Goal: Task Accomplishment & Management: Manage account settings

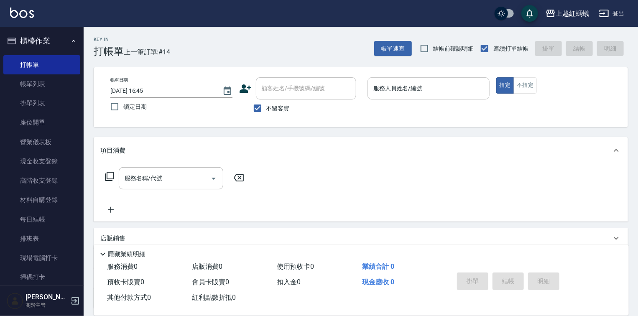
click at [410, 92] on input "服務人員姓名/編號" at bounding box center [428, 88] width 115 height 15
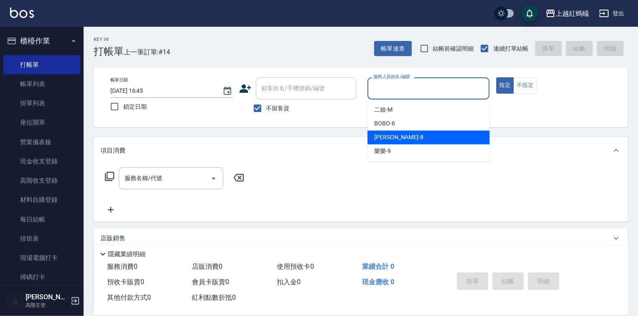
click at [401, 137] on div "[PERSON_NAME] -8" at bounding box center [429, 137] width 122 height 14
type input "[PERSON_NAME]-8"
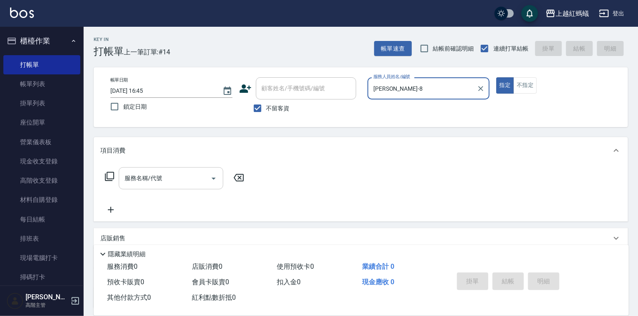
click at [181, 181] on input "服務名稱/代號" at bounding box center [165, 178] width 84 height 15
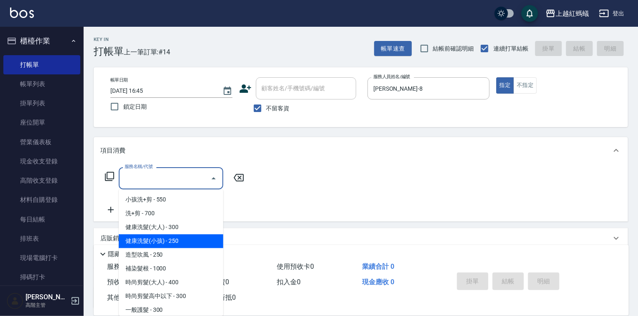
click at [164, 241] on span "健康洗髮(小孩) - 250" at bounding box center [171, 242] width 105 height 14
type input "健康洗髮(小孩)(202)"
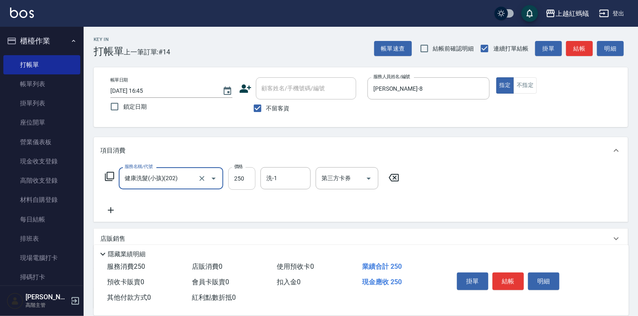
click at [243, 184] on input "250" at bounding box center [241, 178] width 27 height 23
type input "100"
click at [501, 275] on button "結帳" at bounding box center [508, 282] width 31 height 18
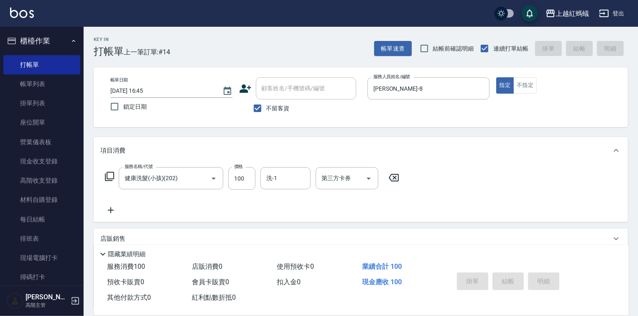
type input "2025/08/12 17:45"
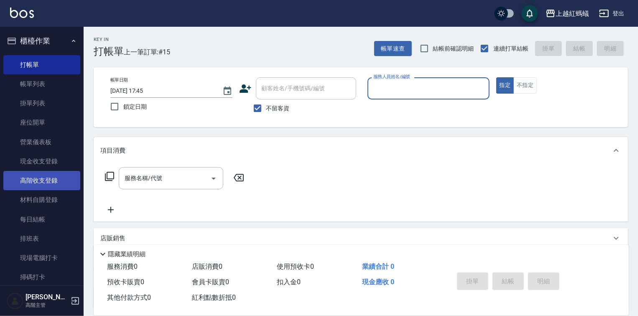
click at [47, 182] on link "高階收支登錄" at bounding box center [41, 180] width 77 height 19
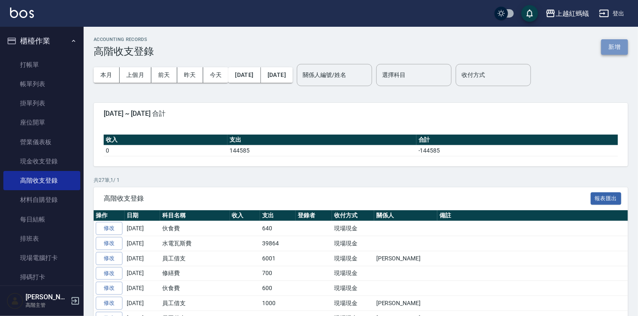
click at [611, 44] on button "新增" at bounding box center [614, 46] width 27 height 15
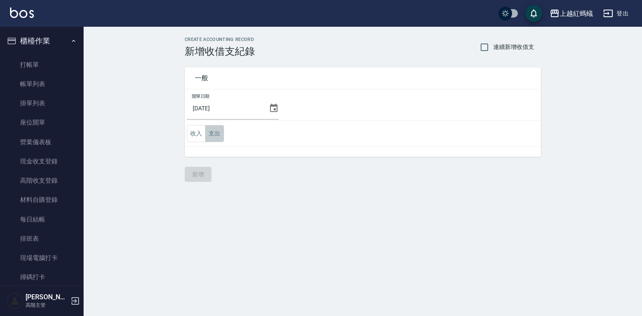
click at [219, 135] on button "支出" at bounding box center [214, 133] width 19 height 17
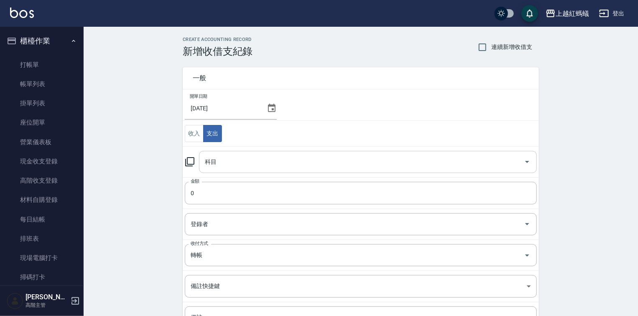
click at [224, 159] on input "科目" at bounding box center [362, 162] width 318 height 15
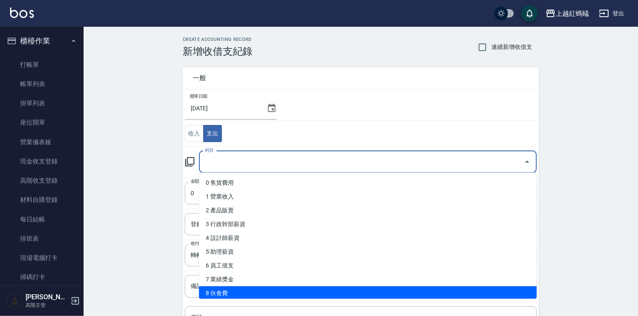
click at [221, 294] on li "8 伙食費" at bounding box center [368, 293] width 338 height 14
type input "8 伙食費"
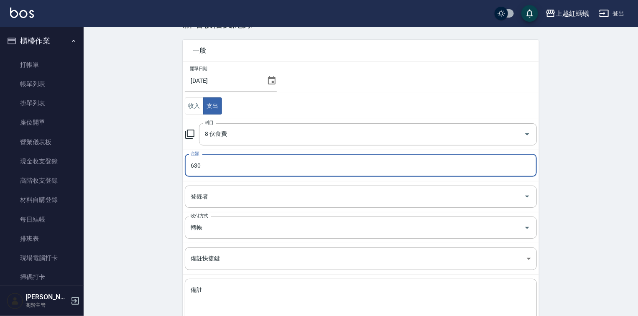
scroll to position [82, 0]
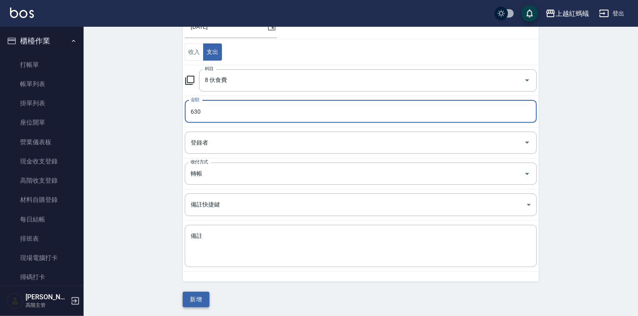
type input "630"
click at [187, 298] on button "新增" at bounding box center [196, 299] width 27 height 15
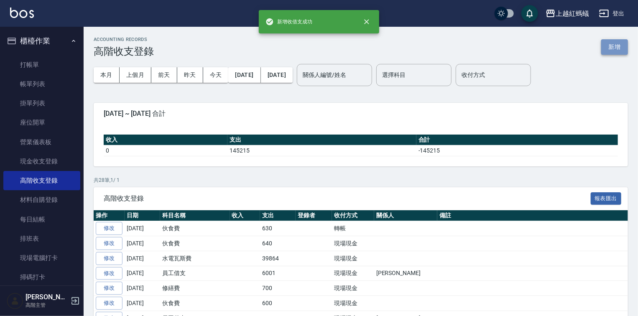
click at [612, 50] on button "新增" at bounding box center [614, 46] width 27 height 15
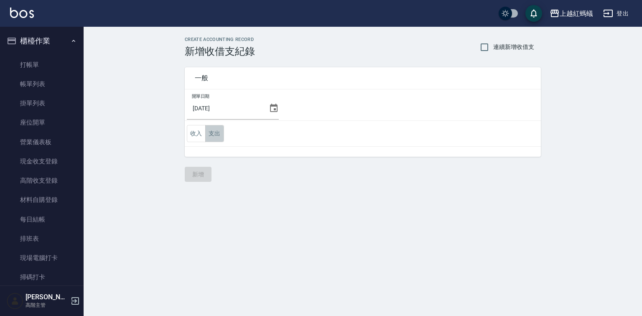
click at [214, 130] on button "支出" at bounding box center [214, 133] width 19 height 17
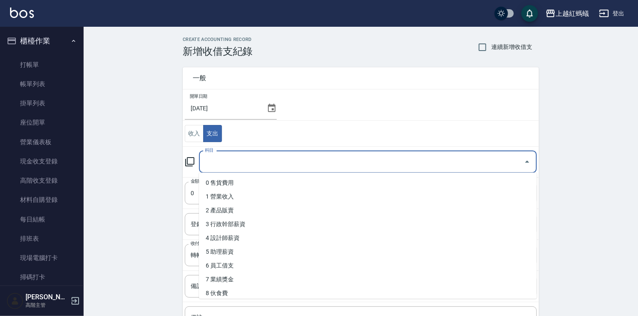
click at [222, 160] on input "科目" at bounding box center [362, 162] width 318 height 15
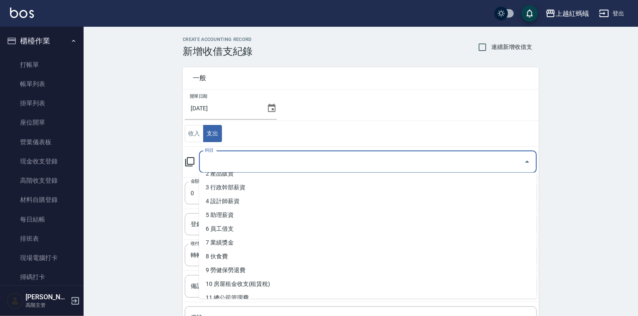
scroll to position [134, 0]
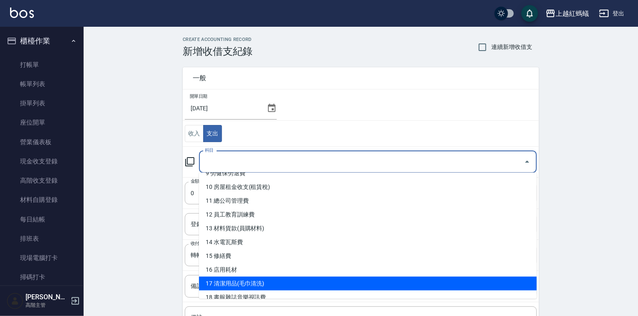
click at [249, 284] on li "17 清潔用品(毛巾清洗)" at bounding box center [368, 284] width 338 height 14
type input "17 清潔用品(毛巾清洗)"
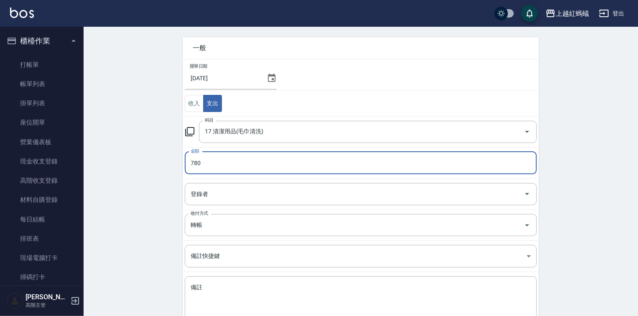
scroll to position [82, 0]
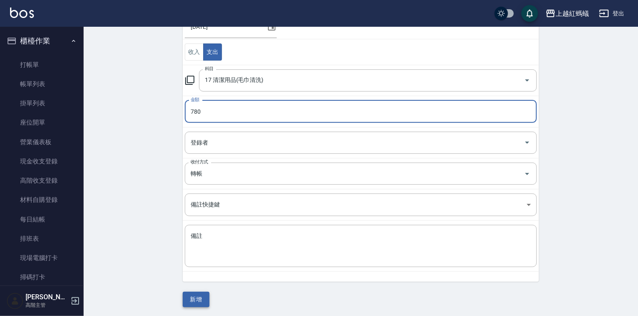
type input "780"
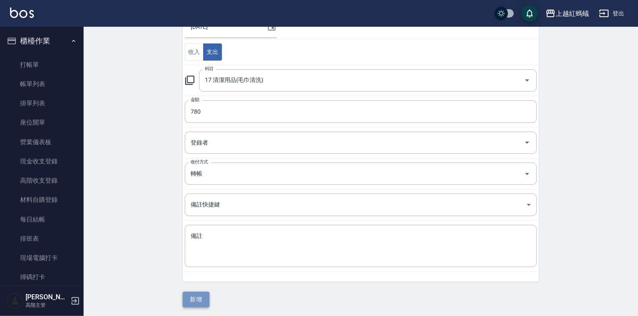
click at [199, 297] on button "新增" at bounding box center [196, 299] width 27 height 15
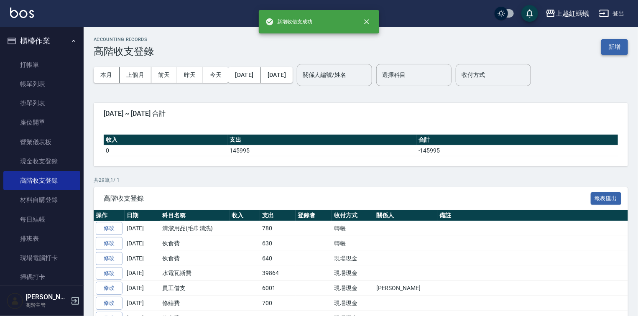
click at [618, 42] on button "新增" at bounding box center [614, 46] width 27 height 15
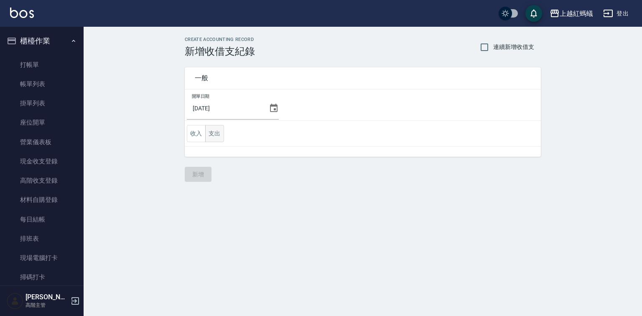
click at [220, 133] on button "支出" at bounding box center [214, 133] width 19 height 17
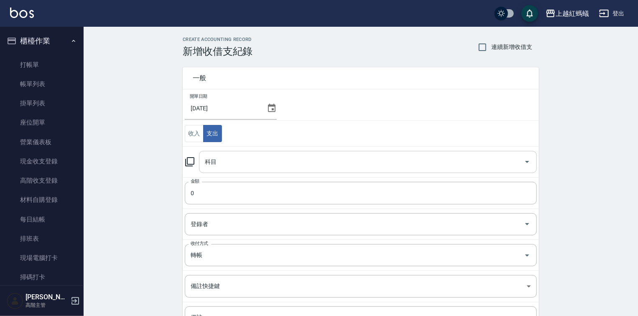
click at [230, 162] on input "科目" at bounding box center [362, 162] width 318 height 15
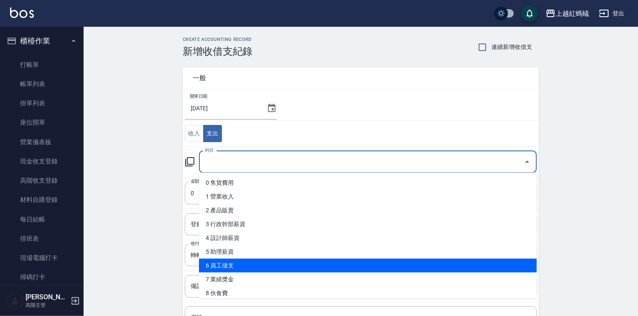
click at [226, 267] on li "6 員工借支" at bounding box center [368, 266] width 338 height 14
type input "6 員工借支"
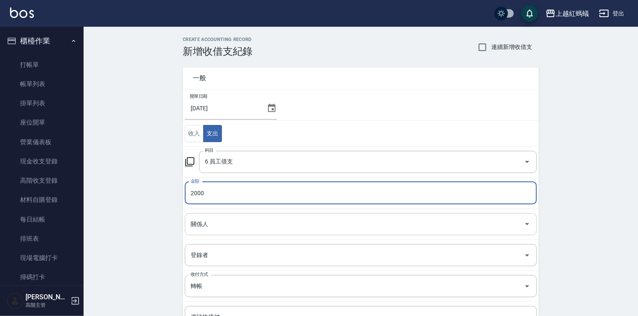
type input "2000"
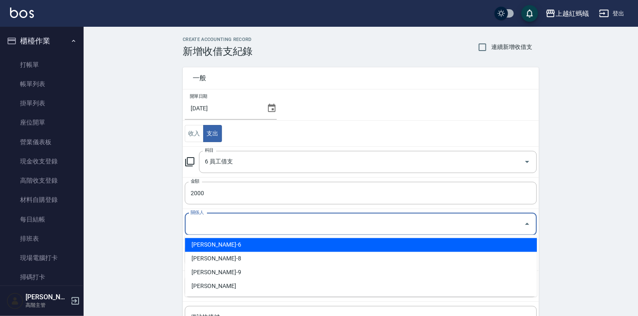
drag, startPoint x: 202, startPoint y: 221, endPoint x: 206, endPoint y: 226, distance: 6.2
click at [202, 222] on input "關係人" at bounding box center [355, 224] width 332 height 15
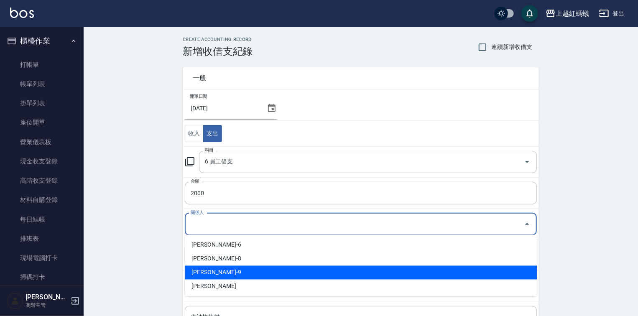
click at [237, 276] on li "莊文娟-9" at bounding box center [361, 273] width 352 height 14
type input "莊文娟-9"
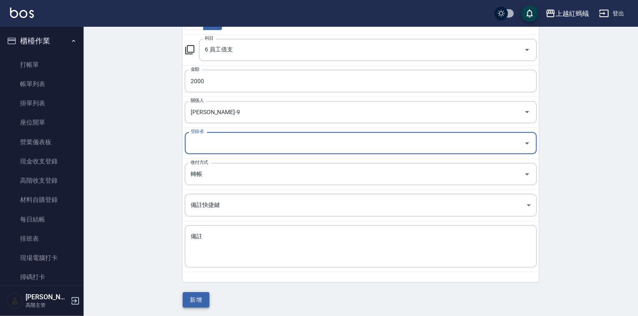
scroll to position [112, 0]
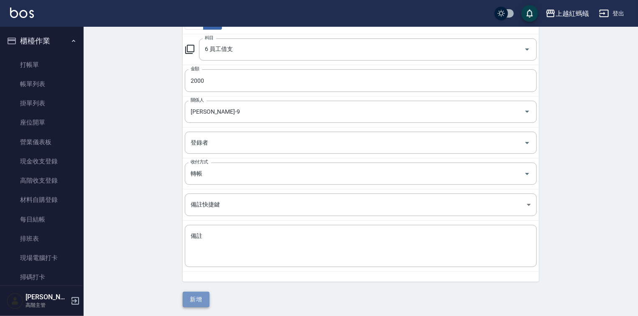
click at [204, 294] on button "新增" at bounding box center [196, 299] width 27 height 15
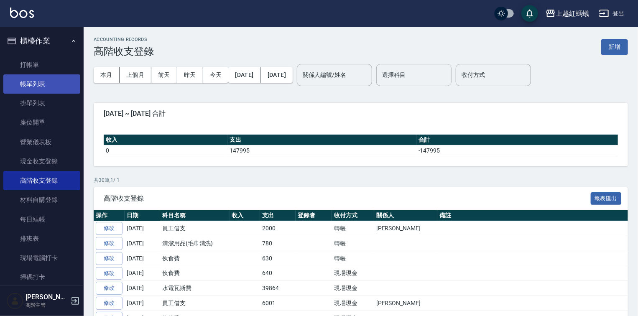
click at [47, 89] on link "帳單列表" at bounding box center [41, 83] width 77 height 19
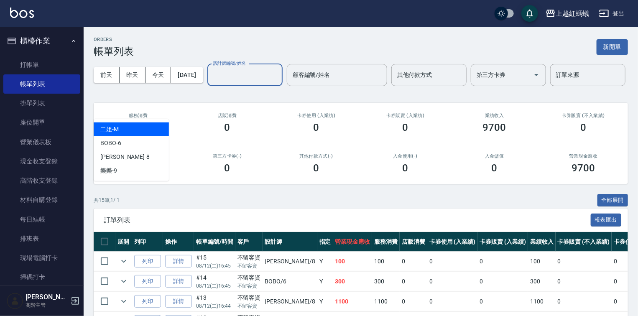
click at [211, 82] on input "設計師編號/姓名" at bounding box center [245, 75] width 68 height 15
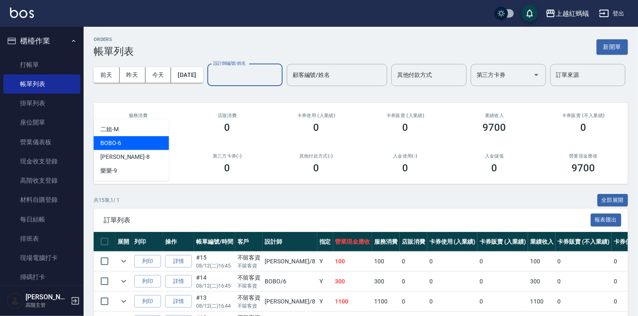
click at [137, 143] on div "BOBO -6" at bounding box center [131, 143] width 75 height 14
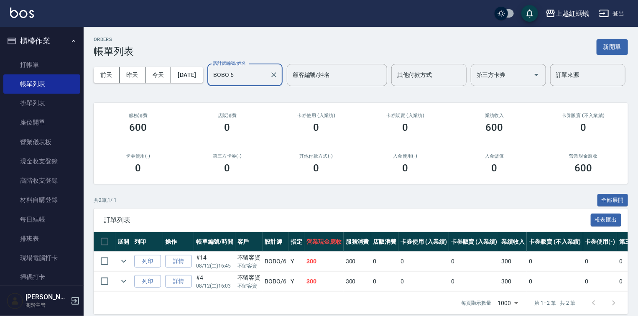
drag, startPoint x: 139, startPoint y: 105, endPoint x: 138, endPoint y: 118, distance: 13.9
click at [211, 82] on input "BOBO-6" at bounding box center [238, 75] width 55 height 15
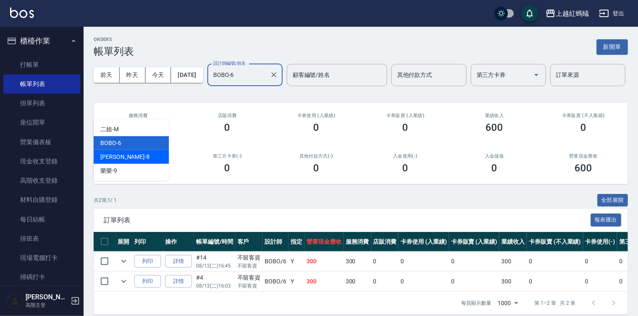
click at [130, 160] on div "張浩 -8" at bounding box center [131, 157] width 75 height 14
type input "張浩-8"
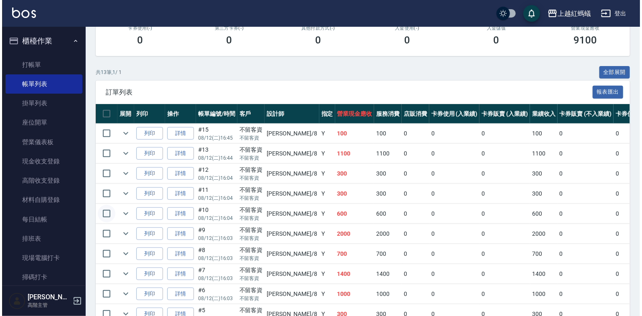
scroll to position [92, 0]
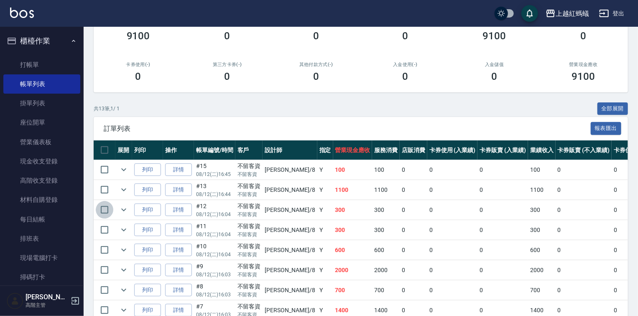
click at [103, 219] on input "checkbox" at bounding box center [105, 210] width 18 height 18
checkbox input "true"
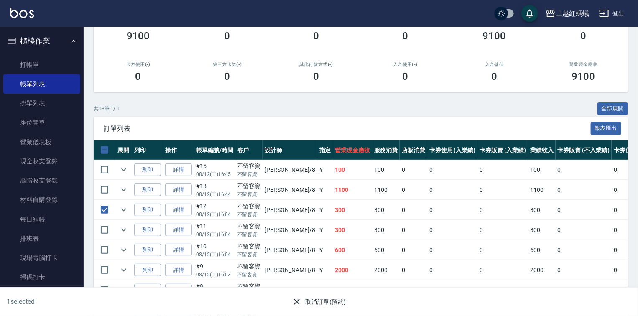
click at [324, 298] on button "取消訂單(預約)" at bounding box center [318, 301] width 61 height 15
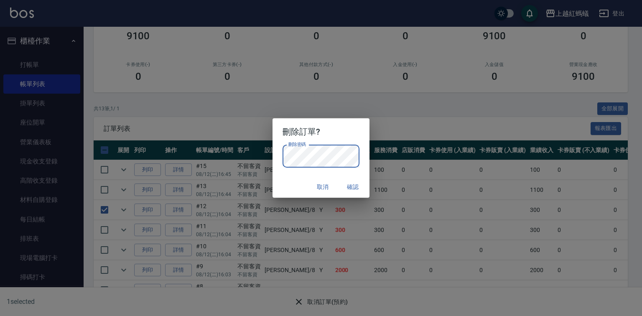
click at [354, 190] on button "確認" at bounding box center [353, 186] width 27 height 15
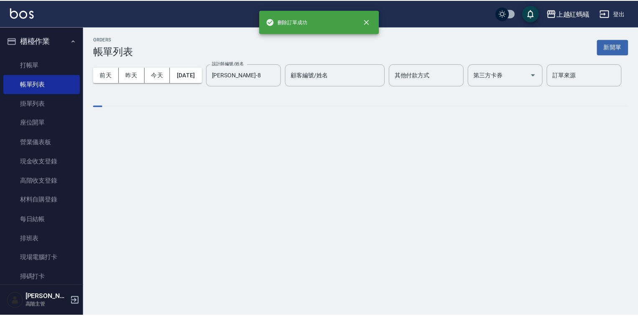
scroll to position [0, 0]
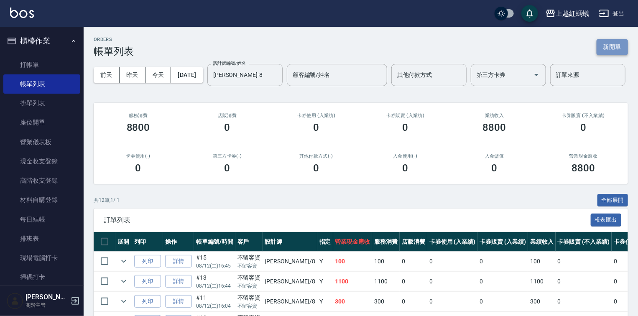
click at [617, 42] on button "新開單" at bounding box center [612, 46] width 31 height 15
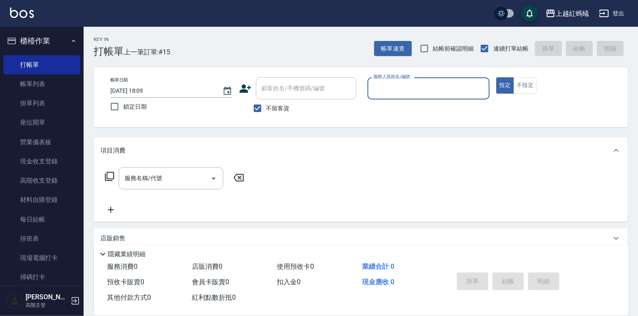
click at [433, 84] on input "服務人員姓名/編號" at bounding box center [428, 88] width 115 height 15
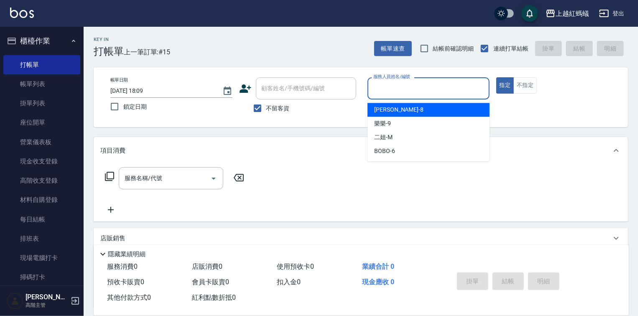
click at [400, 106] on div "張浩 -8" at bounding box center [429, 110] width 122 height 14
type input "張浩-8"
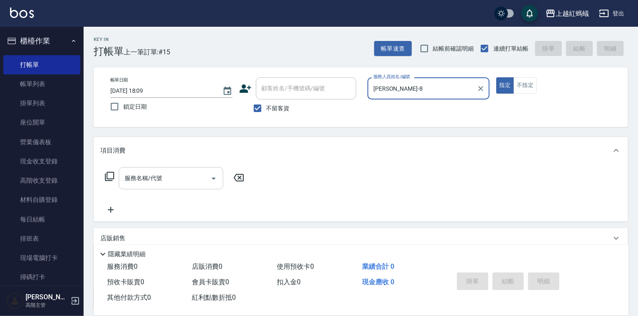
click at [188, 175] on input "服務名稱/代號" at bounding box center [165, 178] width 84 height 15
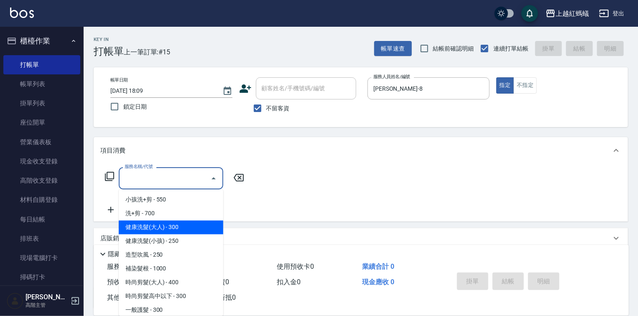
click at [195, 222] on span "健康洗髮(大人) - 300" at bounding box center [171, 228] width 105 height 14
type input "健康洗髮(大人)(201)"
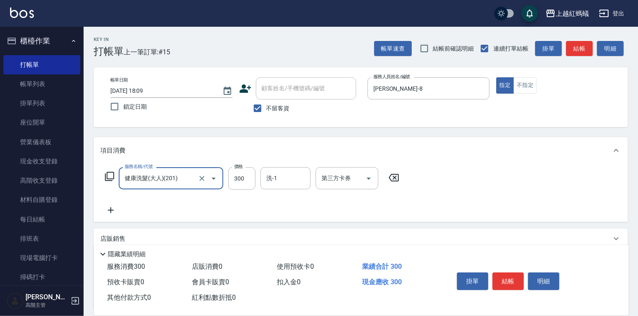
drag, startPoint x: 512, startPoint y: 276, endPoint x: 520, endPoint y: 269, distance: 10.7
click at [512, 276] on button "結帳" at bounding box center [508, 282] width 31 height 18
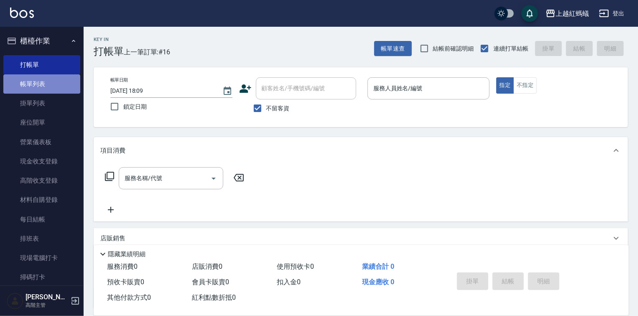
click at [52, 84] on link "帳單列表" at bounding box center [41, 83] width 77 height 19
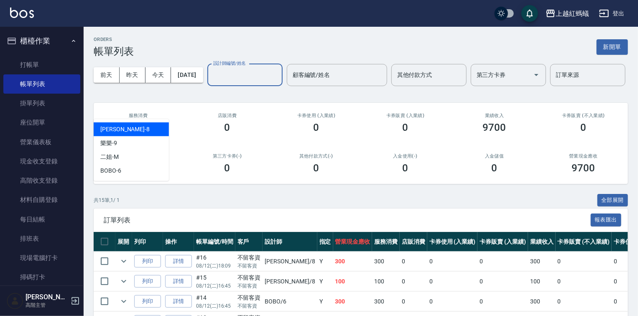
click at [211, 82] on input "設計師編號/姓名" at bounding box center [245, 75] width 68 height 15
click at [123, 126] on div "張浩 -8" at bounding box center [131, 130] width 75 height 14
type input "張浩-8"
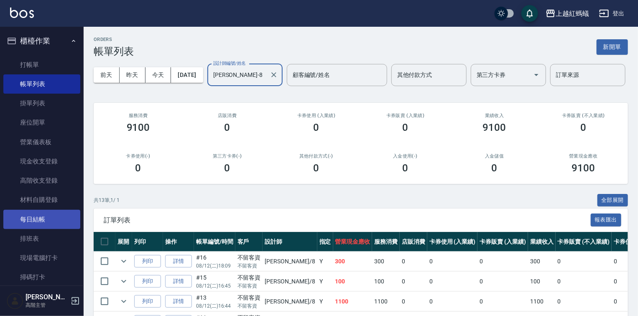
click at [37, 215] on link "每日結帳" at bounding box center [41, 219] width 77 height 19
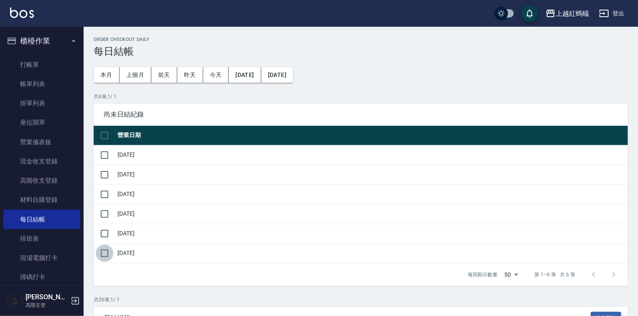
click at [102, 253] on input "checkbox" at bounding box center [105, 254] width 18 height 18
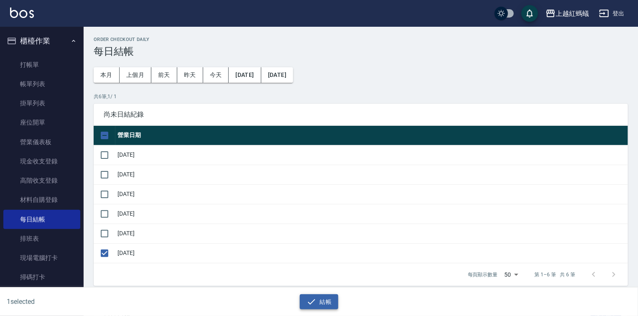
click at [314, 302] on icon "button" at bounding box center [311, 302] width 10 height 10
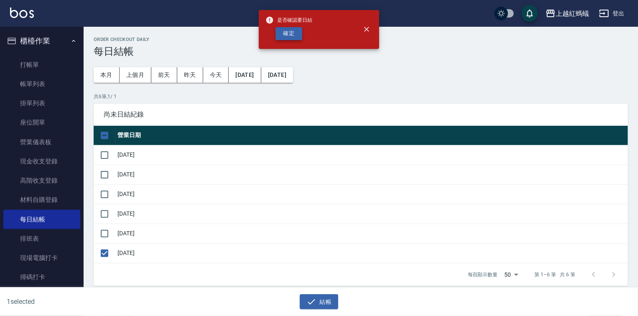
click at [284, 27] on button "確定" at bounding box center [289, 33] width 27 height 13
checkbox input "false"
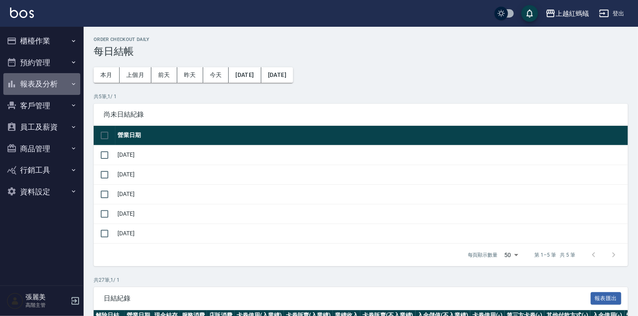
click at [40, 84] on button "報表及分析" at bounding box center [41, 84] width 77 height 22
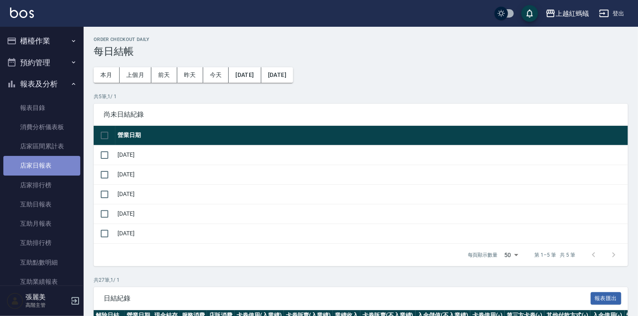
click at [41, 162] on link "店家日報表" at bounding box center [41, 165] width 77 height 19
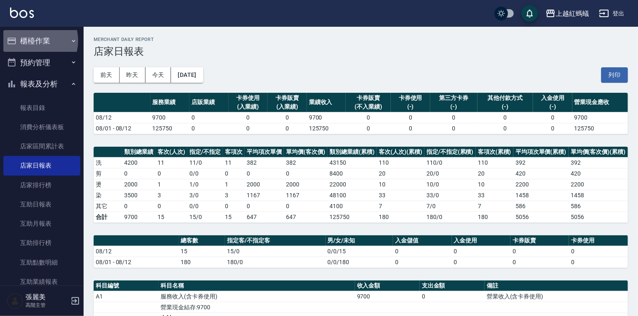
click at [33, 41] on button "櫃檯作業" at bounding box center [41, 41] width 77 height 22
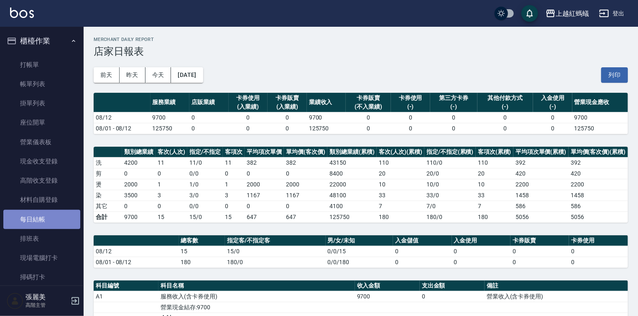
click at [45, 217] on link "每日結帳" at bounding box center [41, 219] width 77 height 19
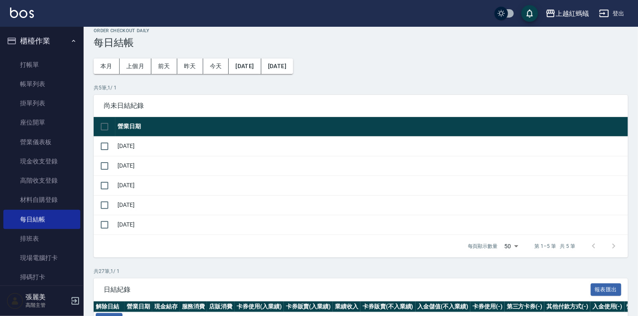
scroll to position [134, 0]
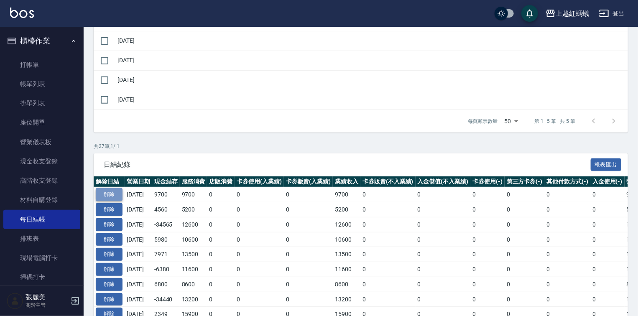
click at [110, 191] on button "解除" at bounding box center [109, 194] width 27 height 13
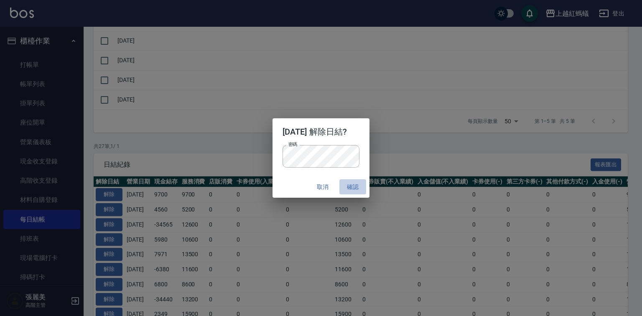
click at [357, 187] on button "確認" at bounding box center [353, 186] width 27 height 15
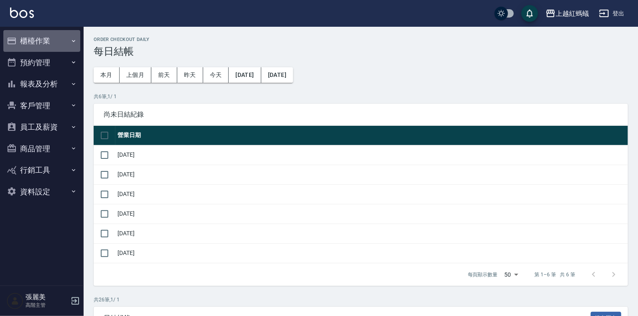
click at [44, 40] on button "櫃檯作業" at bounding box center [41, 41] width 77 height 22
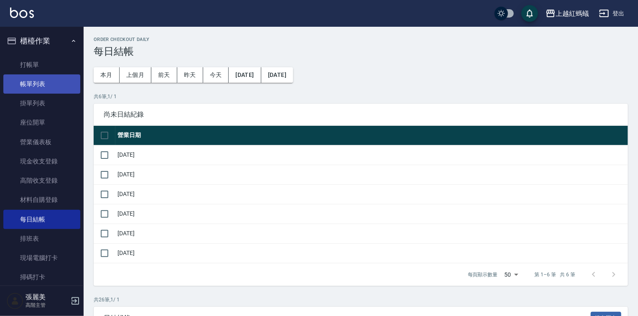
click at [37, 82] on link "帳單列表" at bounding box center [41, 83] width 77 height 19
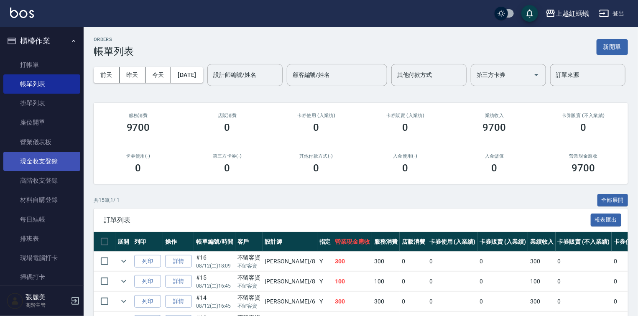
click at [46, 163] on link "現金收支登錄" at bounding box center [41, 161] width 77 height 19
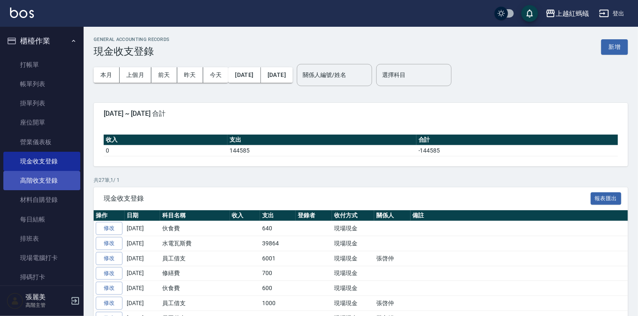
click at [46, 176] on link "高階收支登錄" at bounding box center [41, 180] width 77 height 19
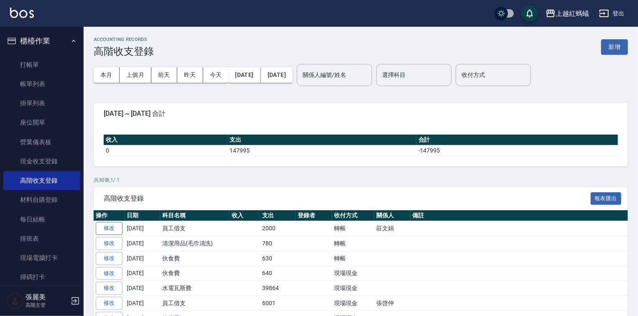
click at [111, 225] on link "修改" at bounding box center [109, 228] width 27 height 13
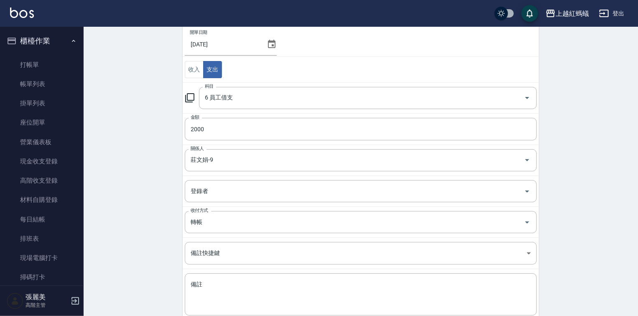
scroll to position [123, 0]
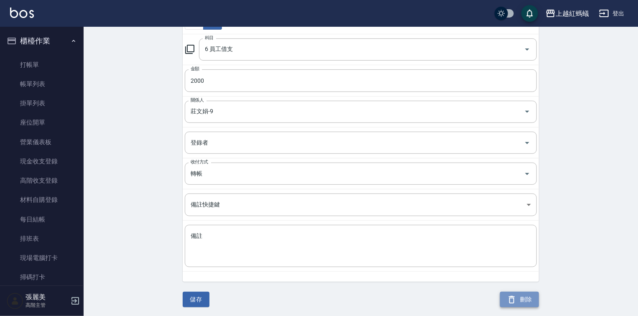
click at [516, 296] on icon "button" at bounding box center [512, 300] width 10 height 10
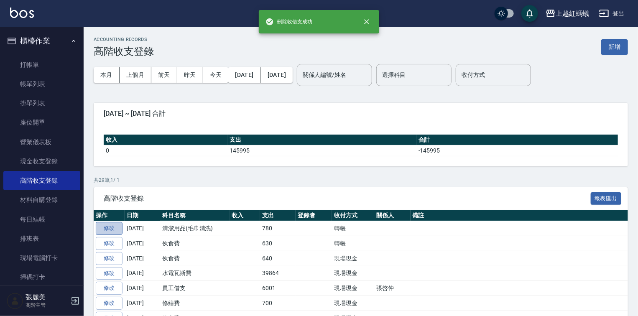
click at [113, 227] on link "修改" at bounding box center [109, 228] width 27 height 13
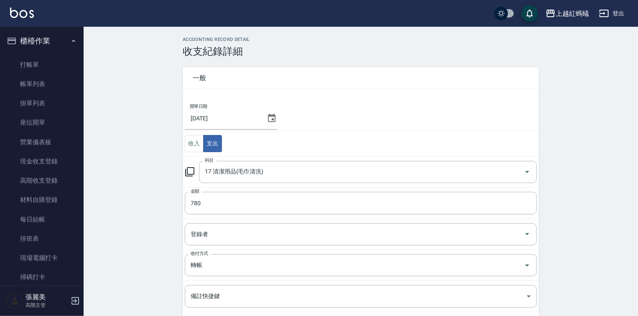
scroll to position [92, 0]
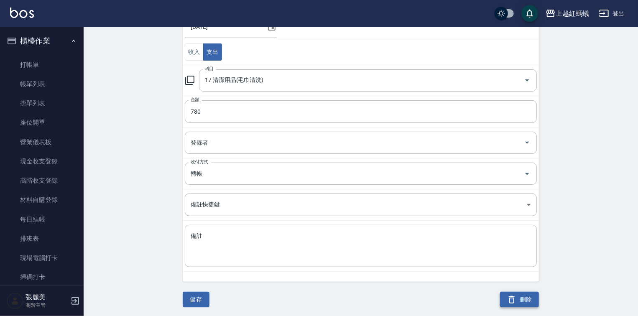
click at [529, 300] on button "刪除" at bounding box center [519, 299] width 39 height 15
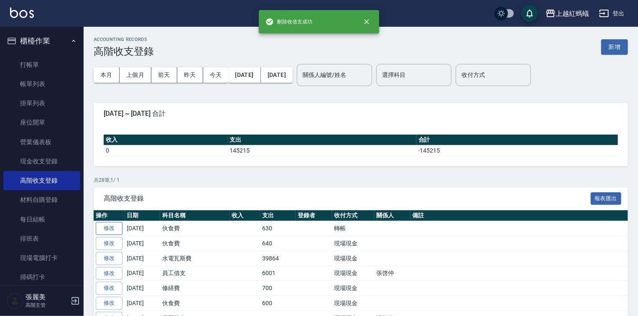
click at [112, 228] on link "修改" at bounding box center [109, 228] width 27 height 13
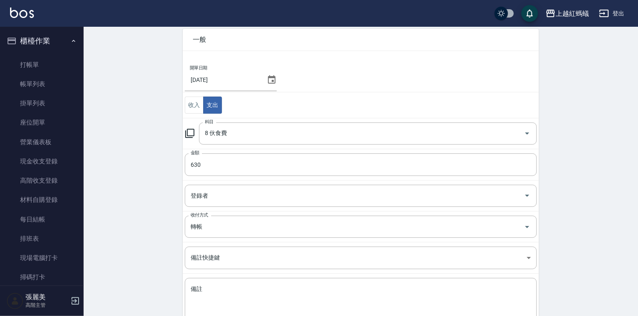
scroll to position [92, 0]
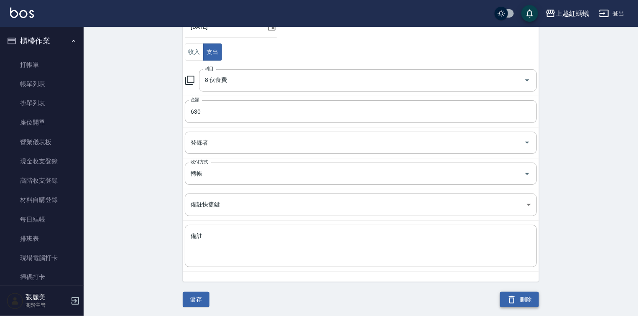
click at [533, 297] on button "刪除" at bounding box center [519, 299] width 39 height 15
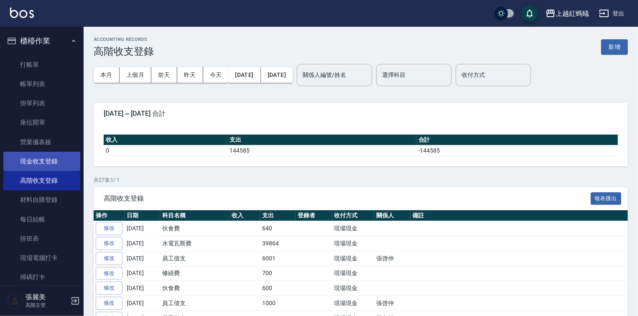
click at [30, 162] on link "現金收支登錄" at bounding box center [41, 161] width 77 height 19
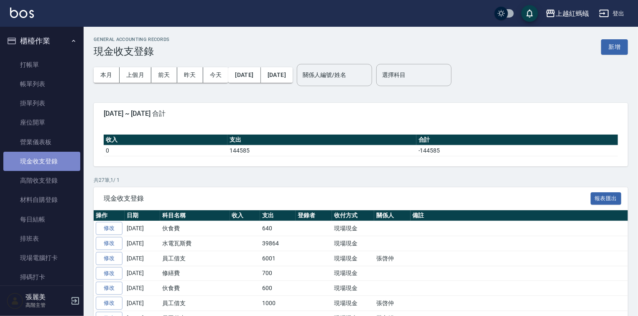
click at [42, 162] on link "現金收支登錄" at bounding box center [41, 161] width 77 height 19
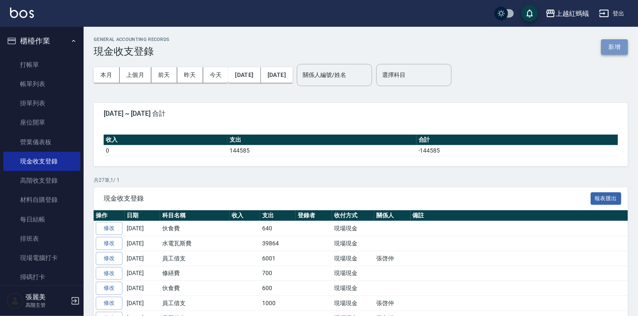
click at [612, 44] on button "新增" at bounding box center [614, 46] width 27 height 15
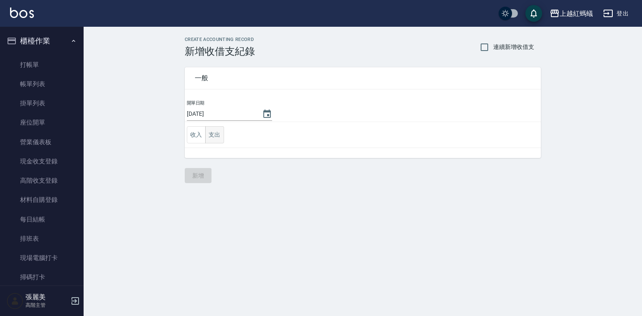
click at [214, 135] on button "支出" at bounding box center [214, 134] width 19 height 17
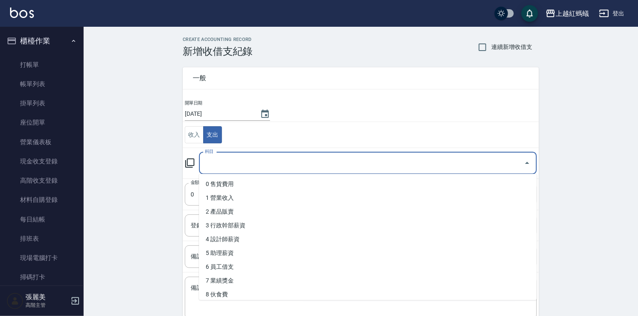
click at [223, 161] on input "科目" at bounding box center [362, 163] width 318 height 15
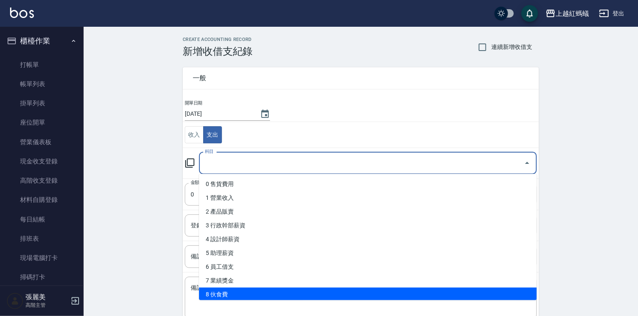
click at [229, 293] on li "8 伙食費" at bounding box center [368, 295] width 338 height 14
type input "8 伙食費"
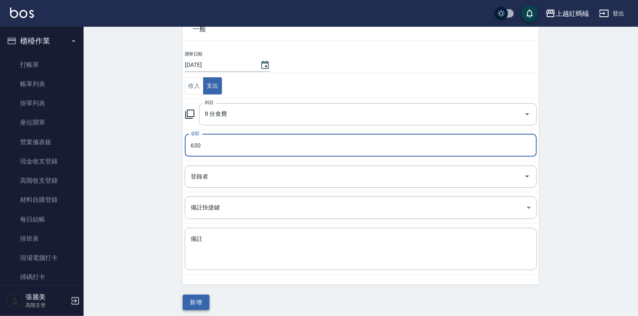
scroll to position [52, 0]
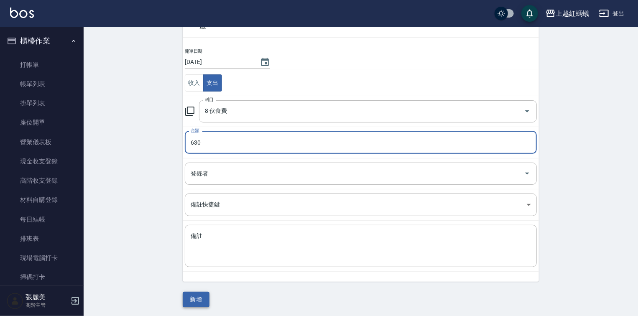
type input "630"
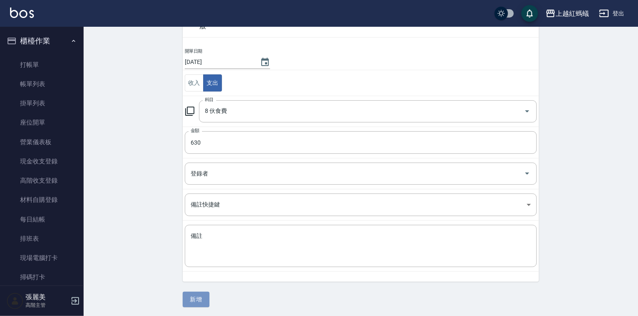
click at [194, 298] on button "新增" at bounding box center [196, 299] width 27 height 15
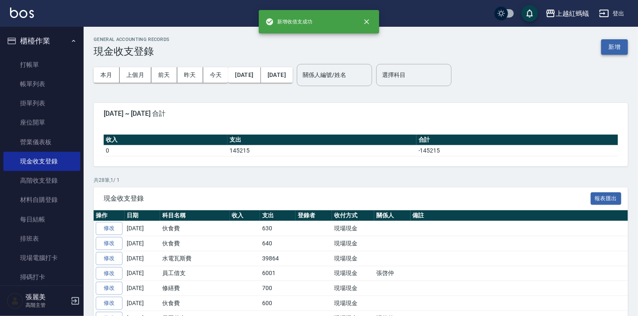
click at [610, 46] on button "新增" at bounding box center [614, 46] width 27 height 15
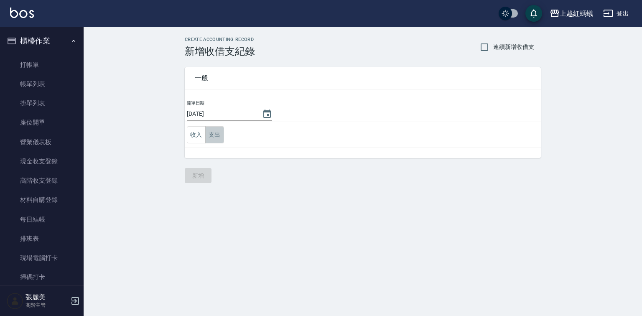
click at [212, 132] on button "支出" at bounding box center [214, 134] width 19 height 17
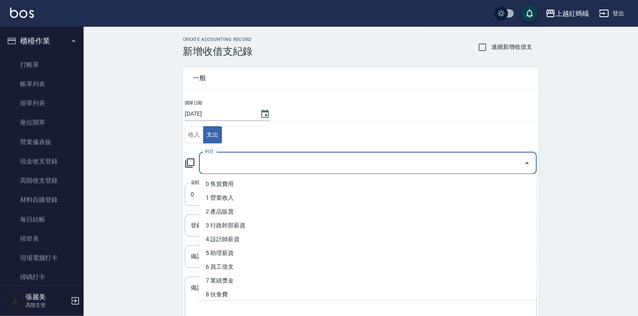
click at [225, 162] on input "科目" at bounding box center [362, 163] width 318 height 15
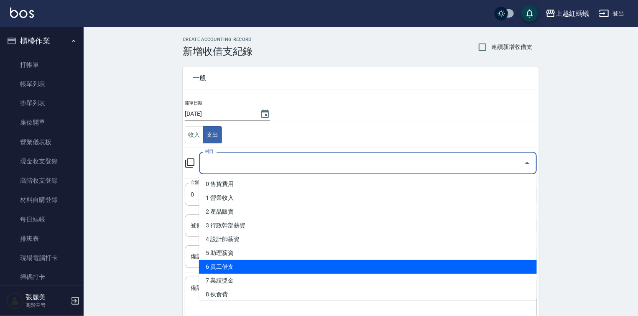
click at [226, 261] on li "6 員工借支" at bounding box center [368, 267] width 338 height 14
type input "6 員工借支"
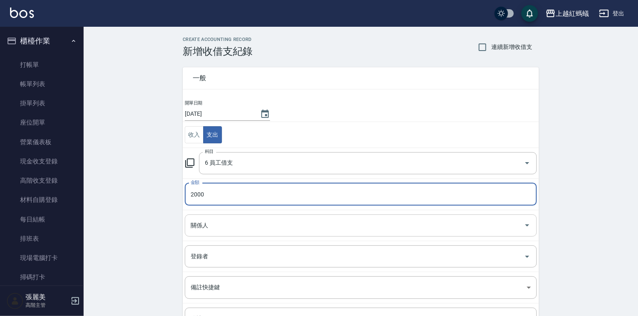
type input "2000"
click at [217, 226] on input "關係人" at bounding box center [355, 225] width 332 height 15
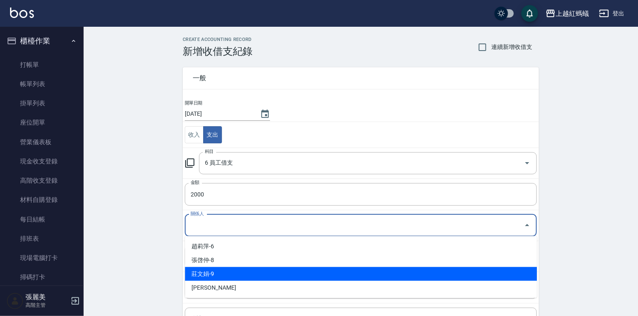
click at [216, 273] on li "莊文娟-9" at bounding box center [361, 274] width 352 height 14
type input "莊文娟-9"
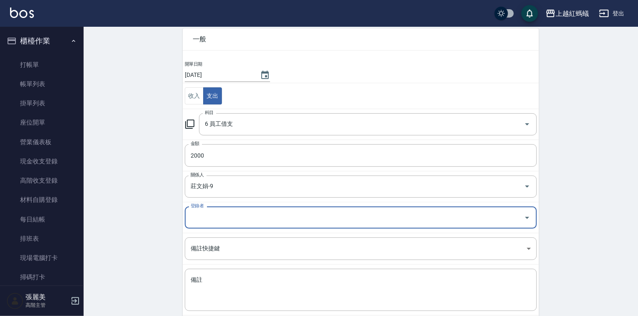
scroll to position [83, 0]
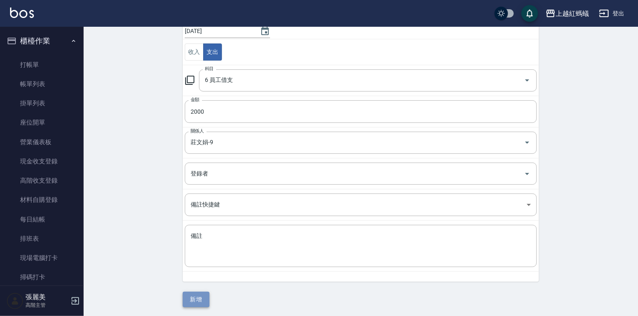
click at [198, 301] on button "新增" at bounding box center [196, 299] width 27 height 15
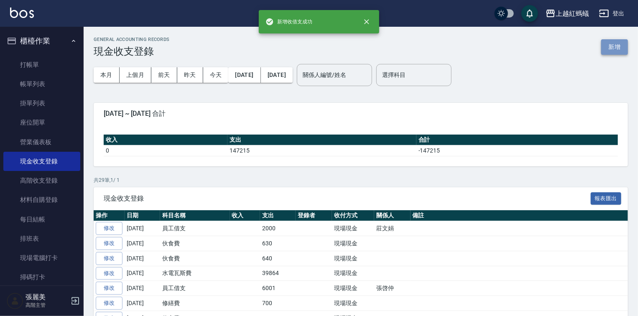
click at [616, 47] on button "新增" at bounding box center [614, 46] width 27 height 15
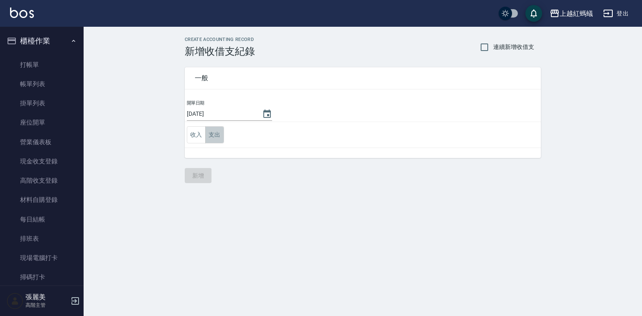
click at [220, 130] on button "支出" at bounding box center [214, 134] width 19 height 17
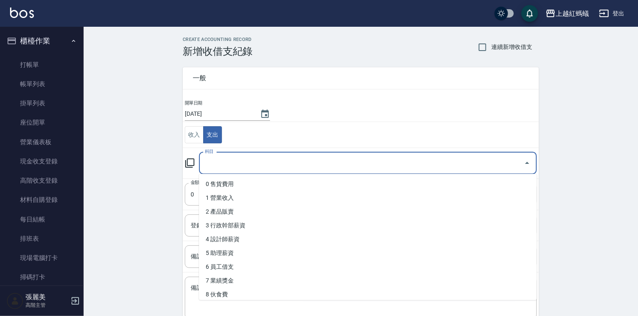
click at [233, 165] on input "科目" at bounding box center [362, 163] width 318 height 15
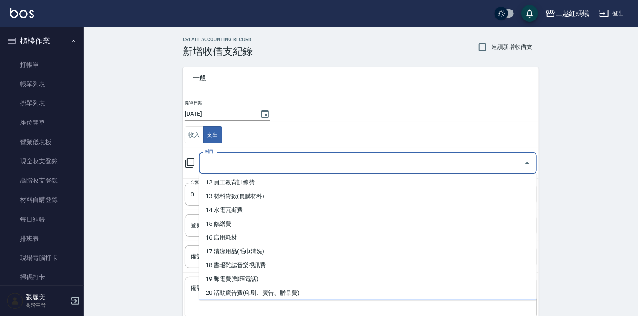
scroll to position [167, 0]
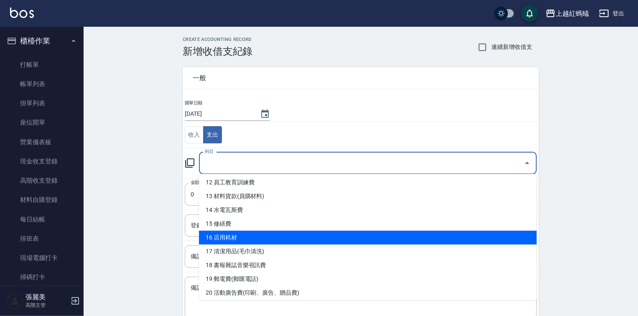
click at [227, 237] on li "16 店用耗材" at bounding box center [368, 238] width 338 height 14
type input "16 店用耗材"
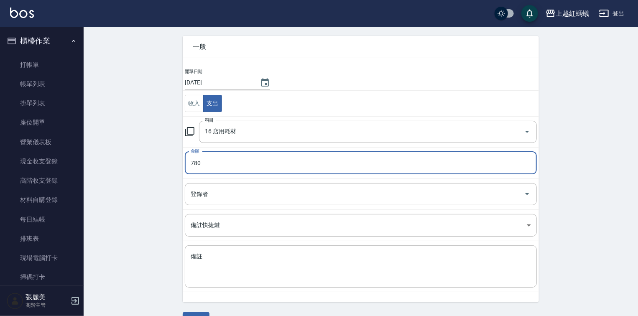
scroll to position [52, 0]
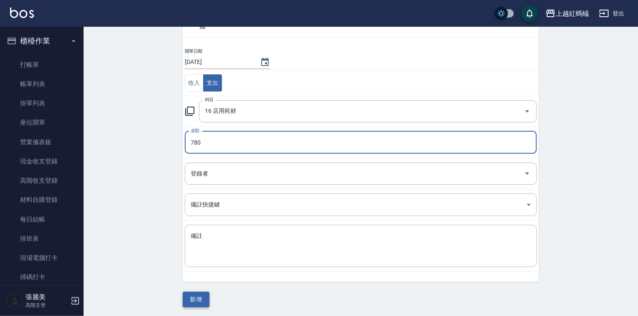
type input "780"
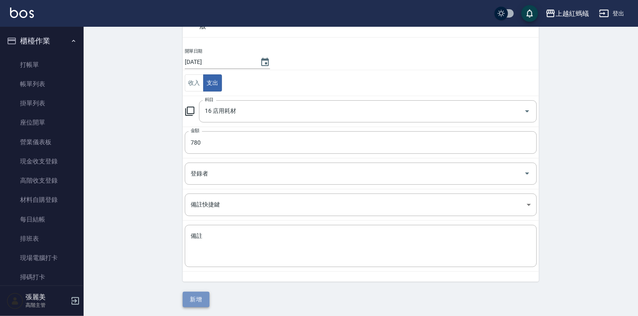
click at [193, 296] on button "新增" at bounding box center [196, 299] width 27 height 15
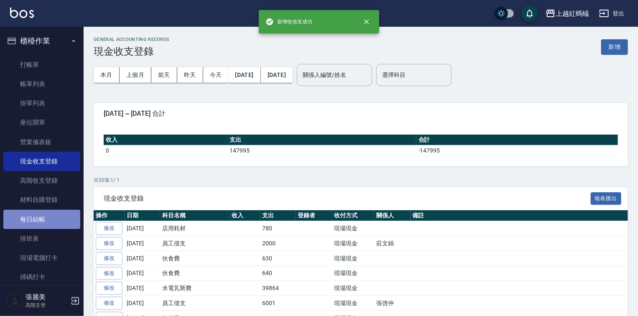
click at [43, 216] on link "每日結帳" at bounding box center [41, 219] width 77 height 19
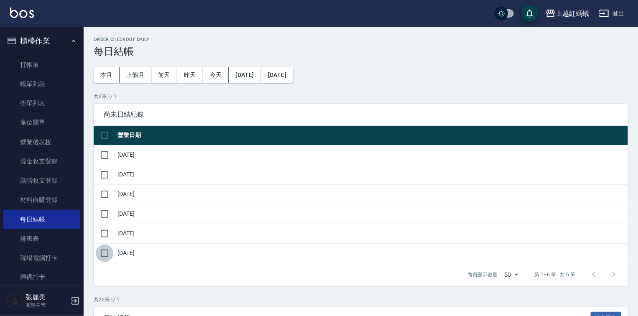
click at [105, 253] on input "checkbox" at bounding box center [105, 254] width 18 height 18
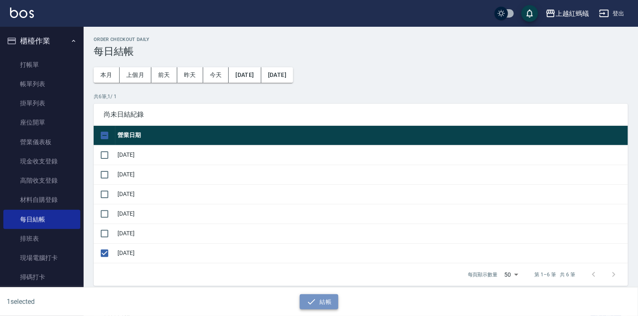
click at [306, 298] on icon "button" at bounding box center [311, 302] width 10 height 10
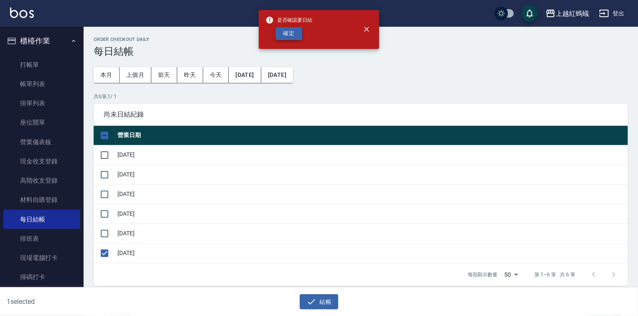
click at [295, 36] on button "確定" at bounding box center [289, 33] width 27 height 13
checkbox input "false"
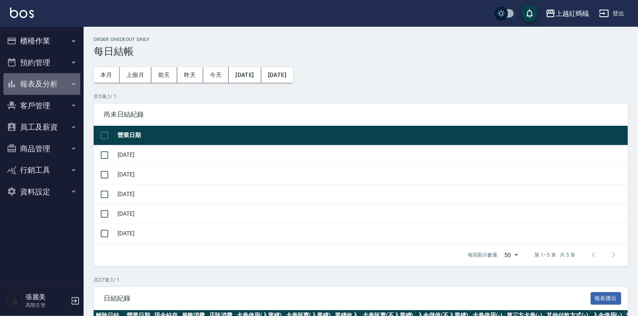
click at [58, 93] on button "報表及分析" at bounding box center [41, 84] width 77 height 22
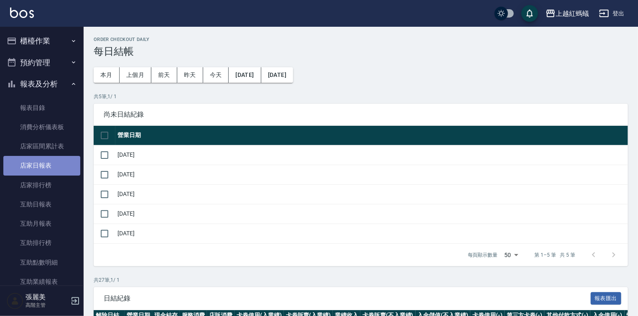
click at [42, 161] on link "店家日報表" at bounding box center [41, 165] width 77 height 19
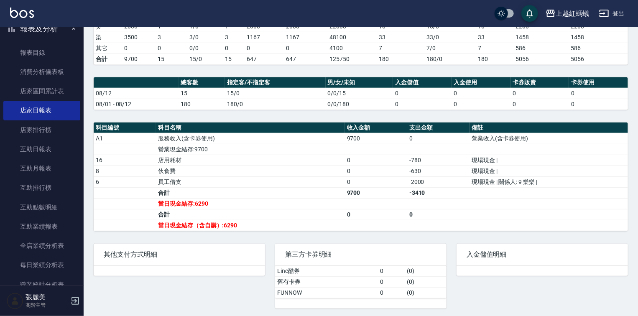
scroll to position [268, 0]
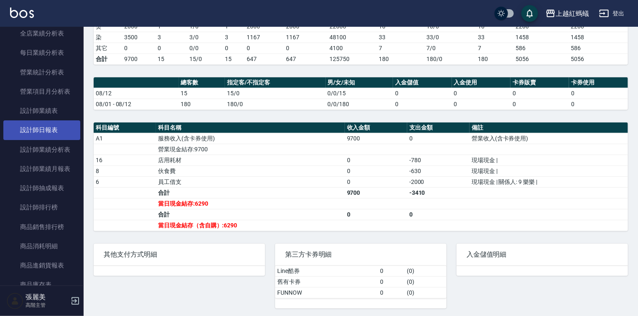
click at [49, 135] on link "設計師日報表" at bounding box center [41, 129] width 77 height 19
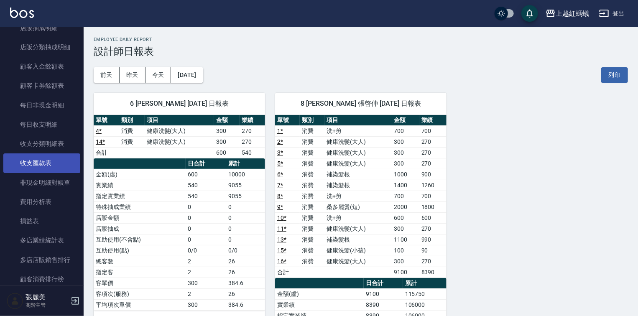
scroll to position [736, 0]
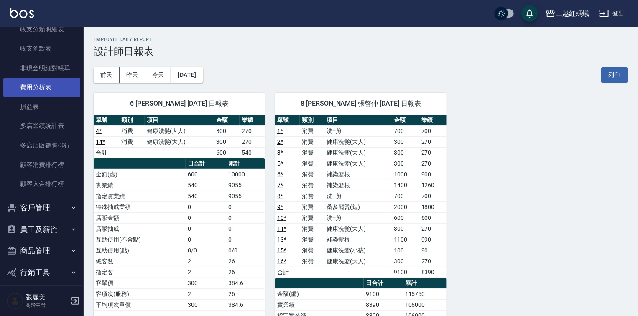
click at [43, 91] on link "費用分析表" at bounding box center [41, 87] width 77 height 19
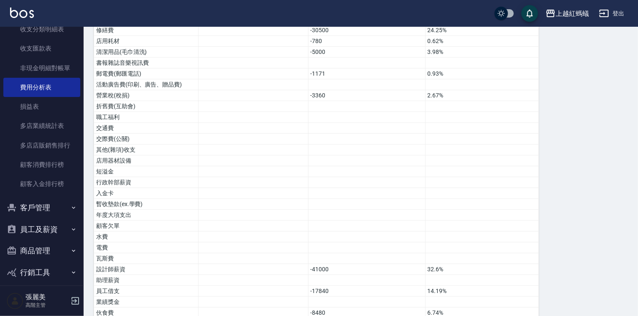
scroll to position [339, 0]
